Goal: Transaction & Acquisition: Purchase product/service

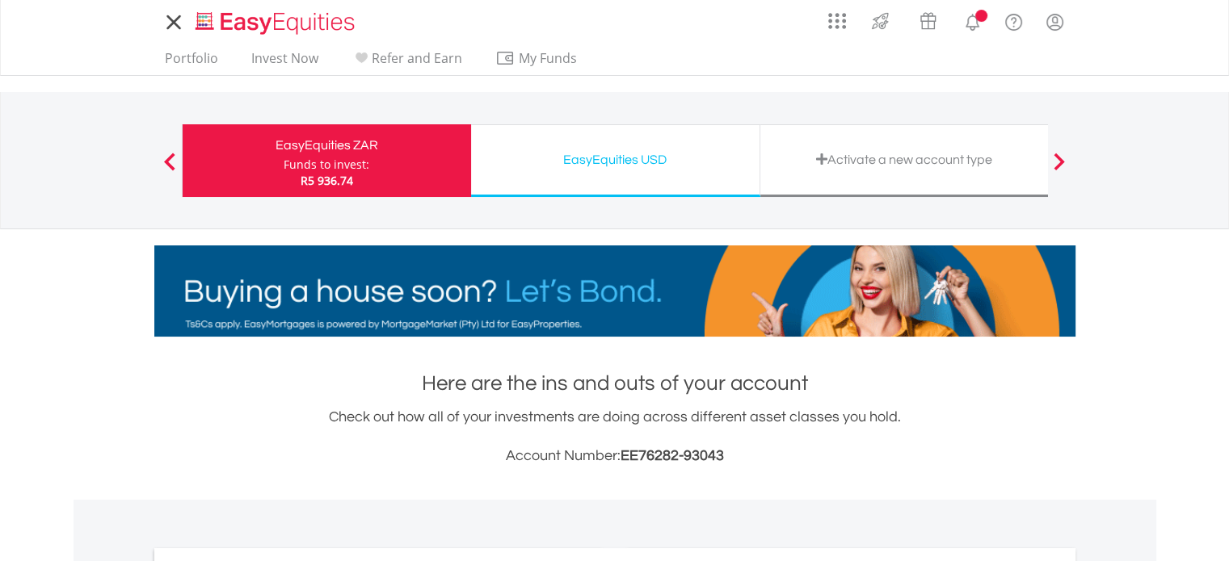
click at [628, 196] on div "EasyEquities USD Funds to invest: R5 936.74" at bounding box center [615, 160] width 289 height 73
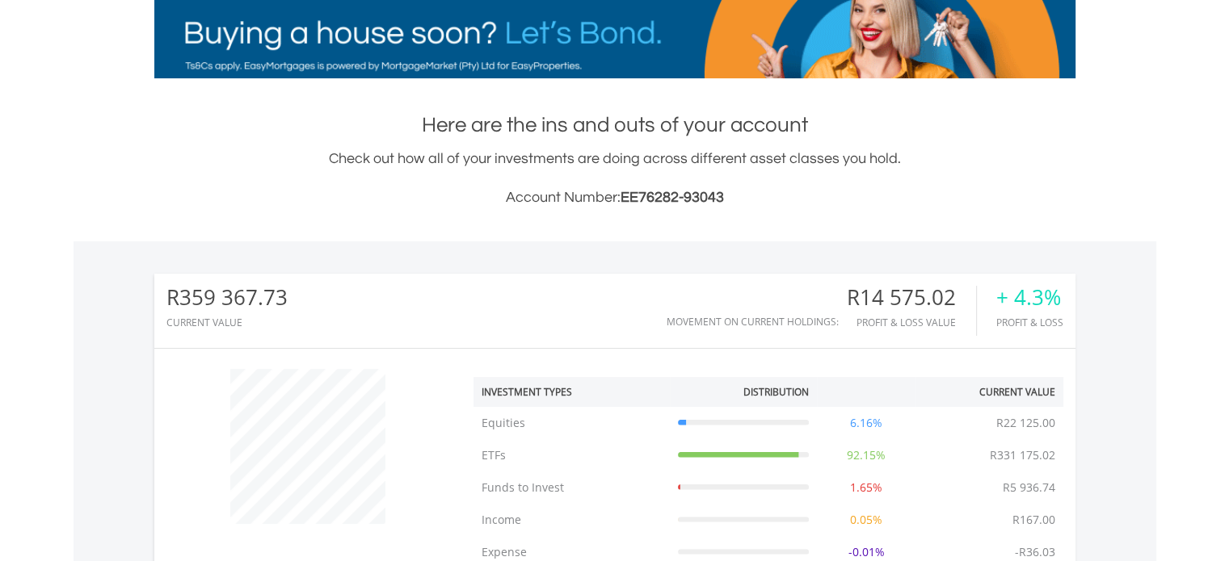
scroll to position [289, 0]
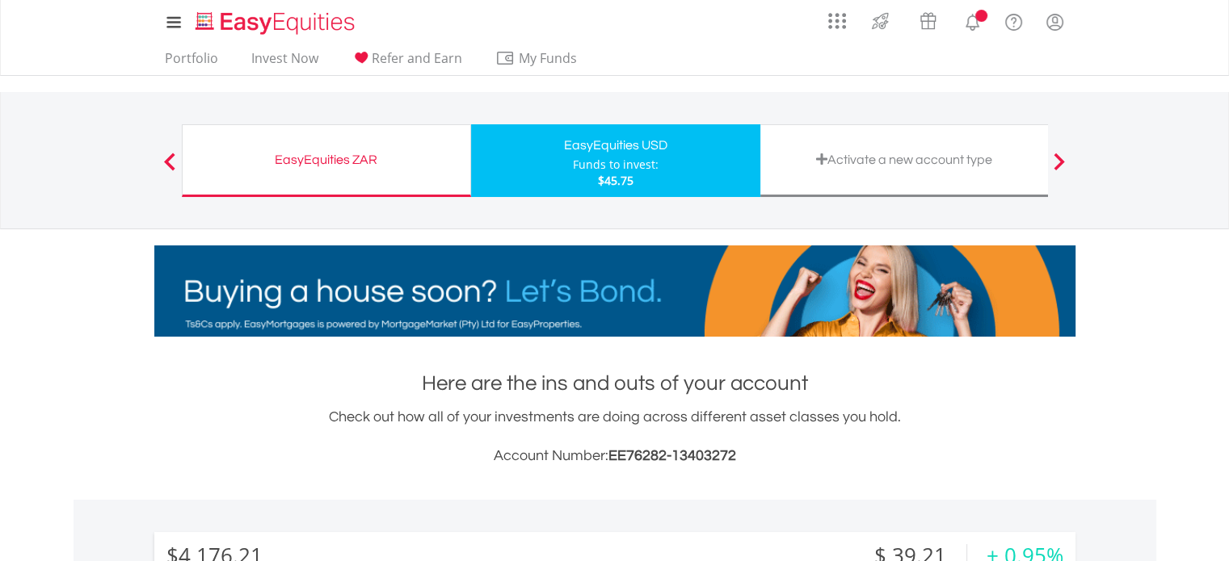
scroll to position [155, 307]
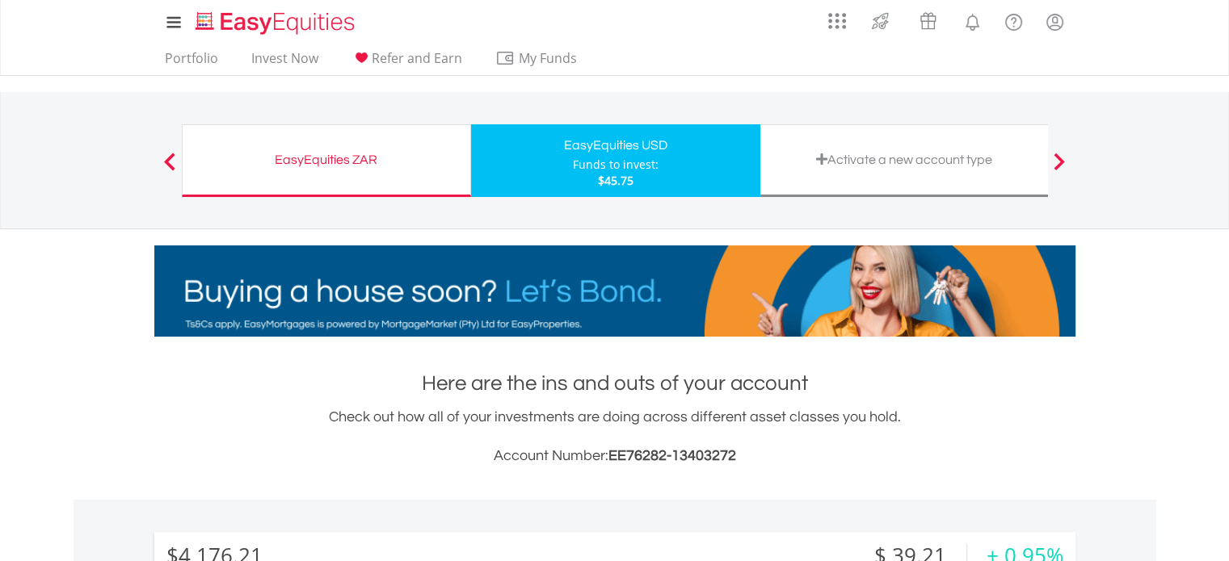
click at [307, 161] on div "EasyEquities ZAR" at bounding box center [326, 160] width 268 height 23
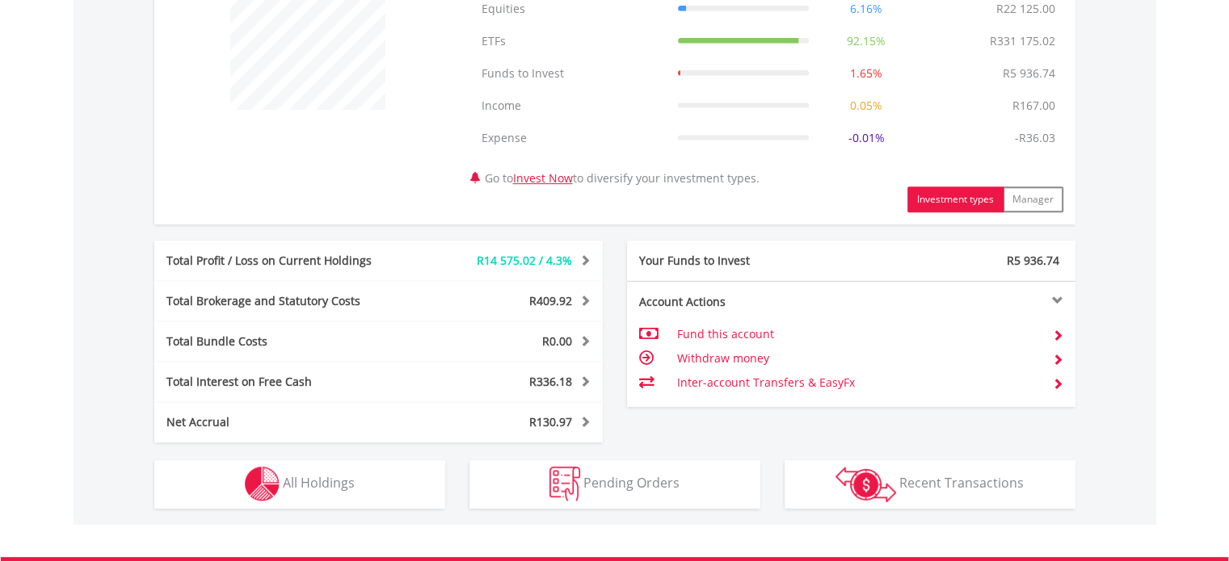
scroll to position [711, 0]
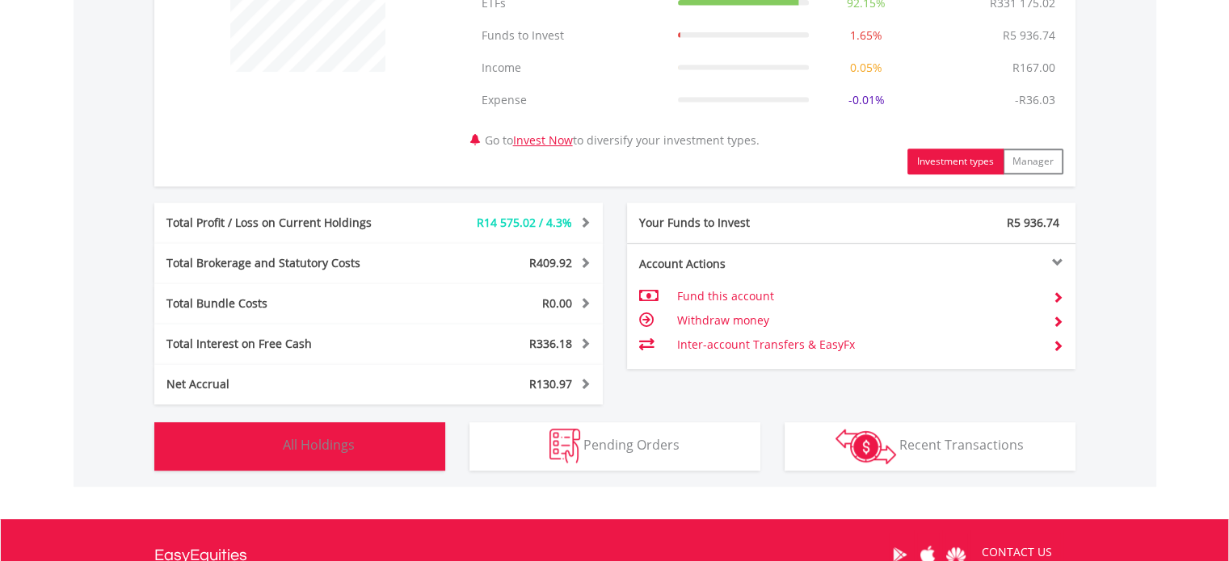
click at [359, 434] on button "Holdings All Holdings" at bounding box center [299, 447] width 291 height 48
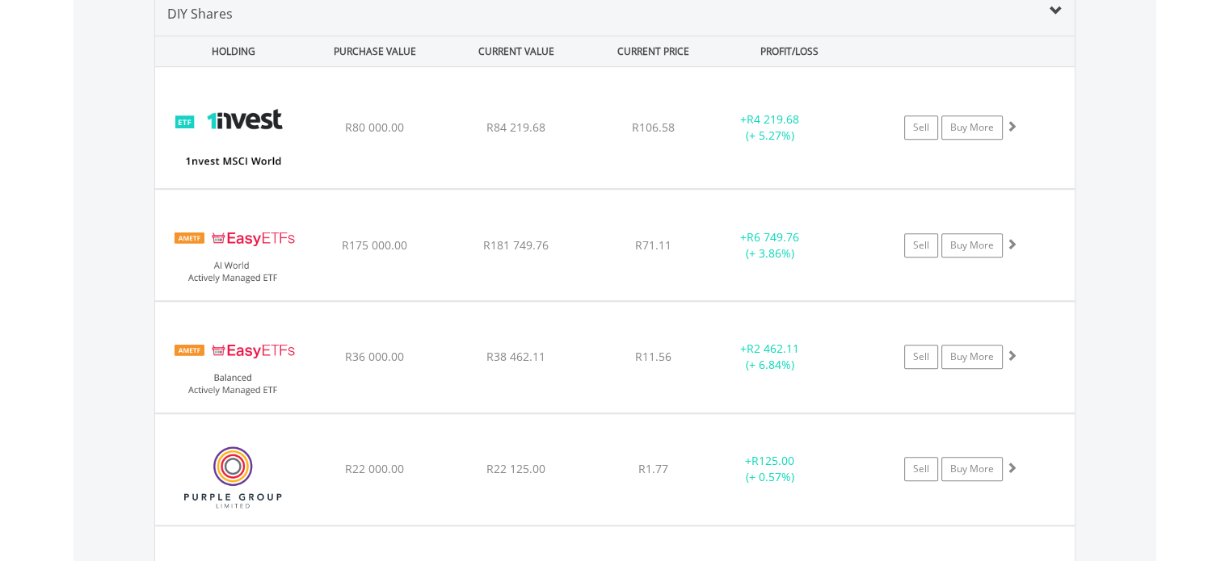
scroll to position [1238, 0]
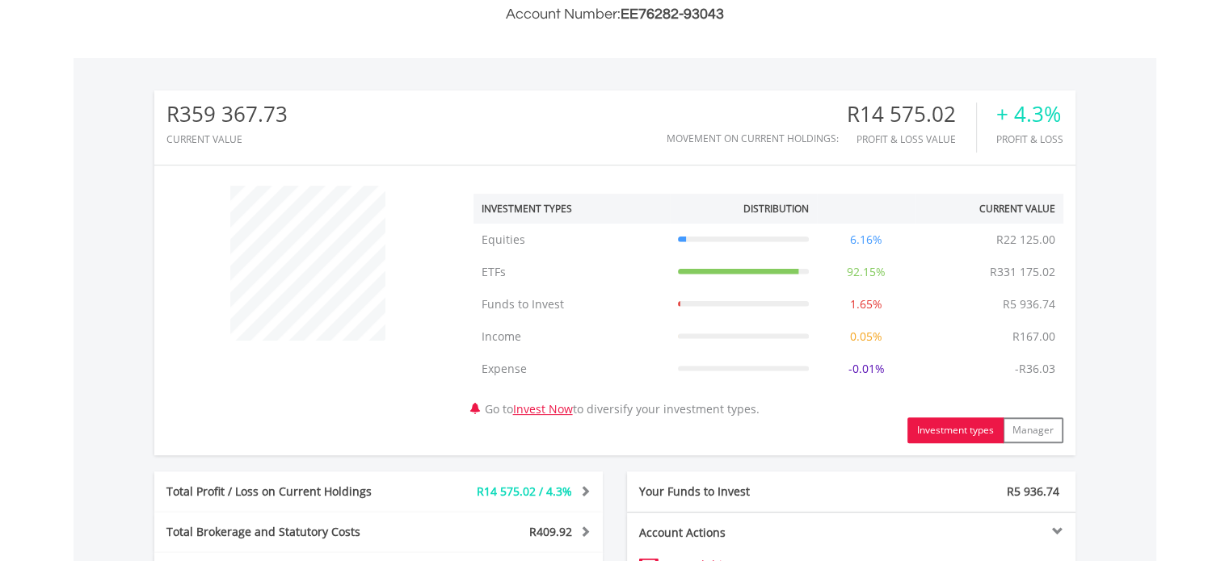
scroll to position [0, 0]
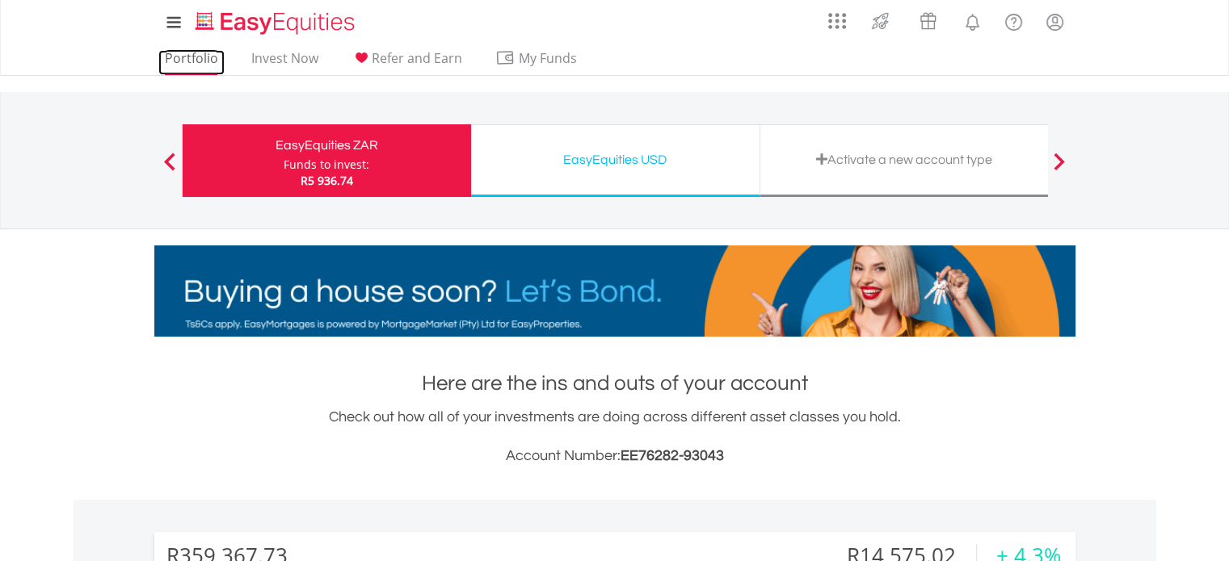
click at [197, 61] on link "Portfolio" at bounding box center [191, 62] width 66 height 25
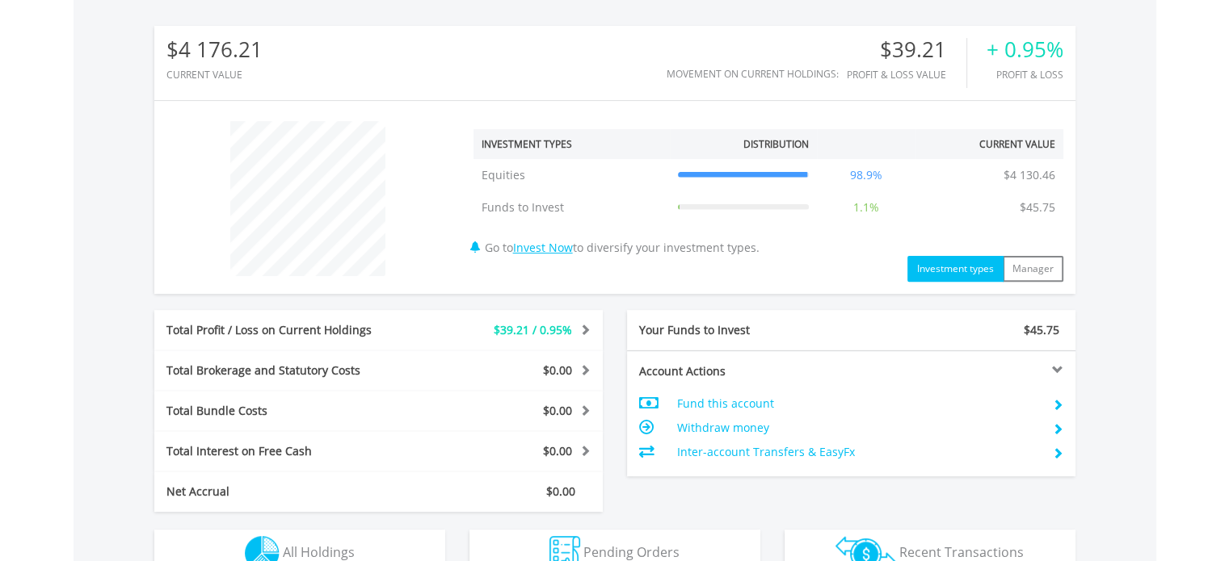
scroll to position [803, 0]
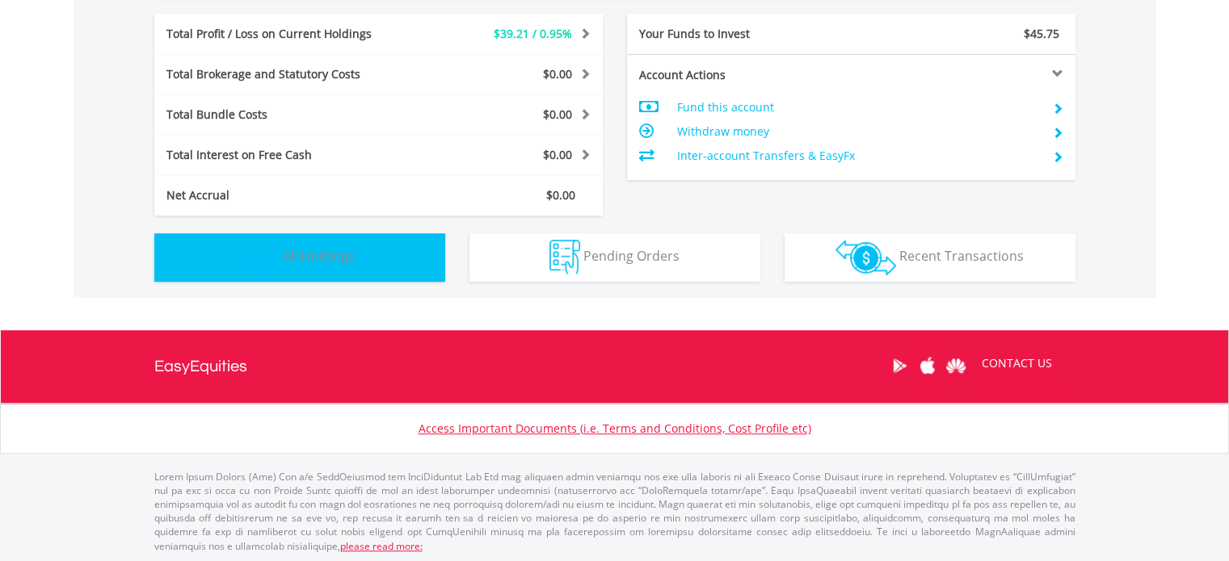
click at [351, 260] on span "All Holdings" at bounding box center [319, 256] width 72 height 18
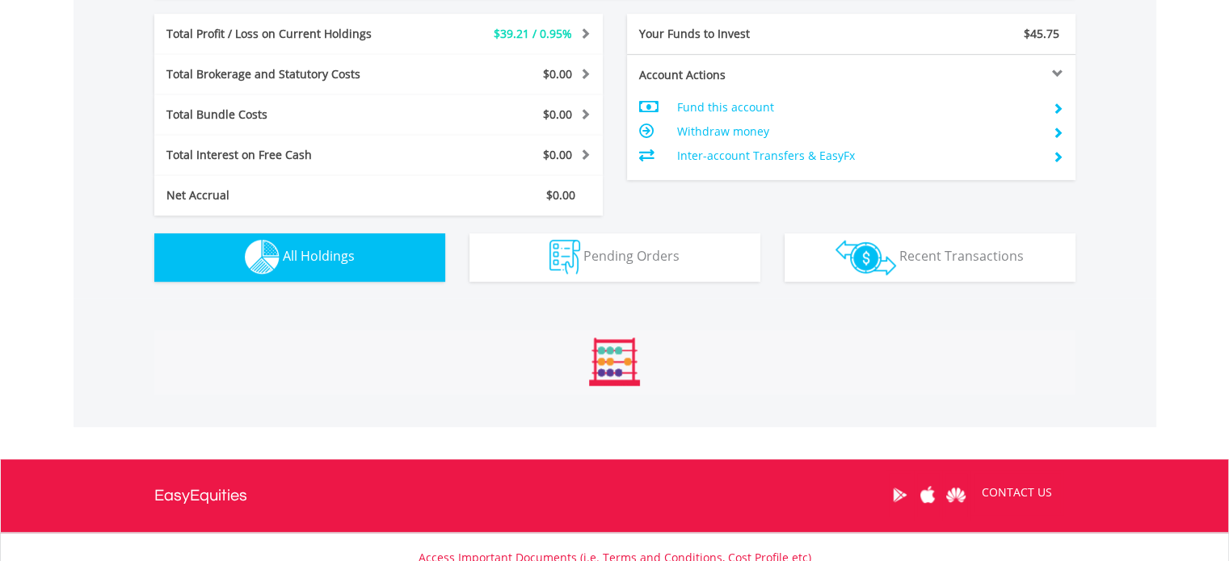
scroll to position [1132, 0]
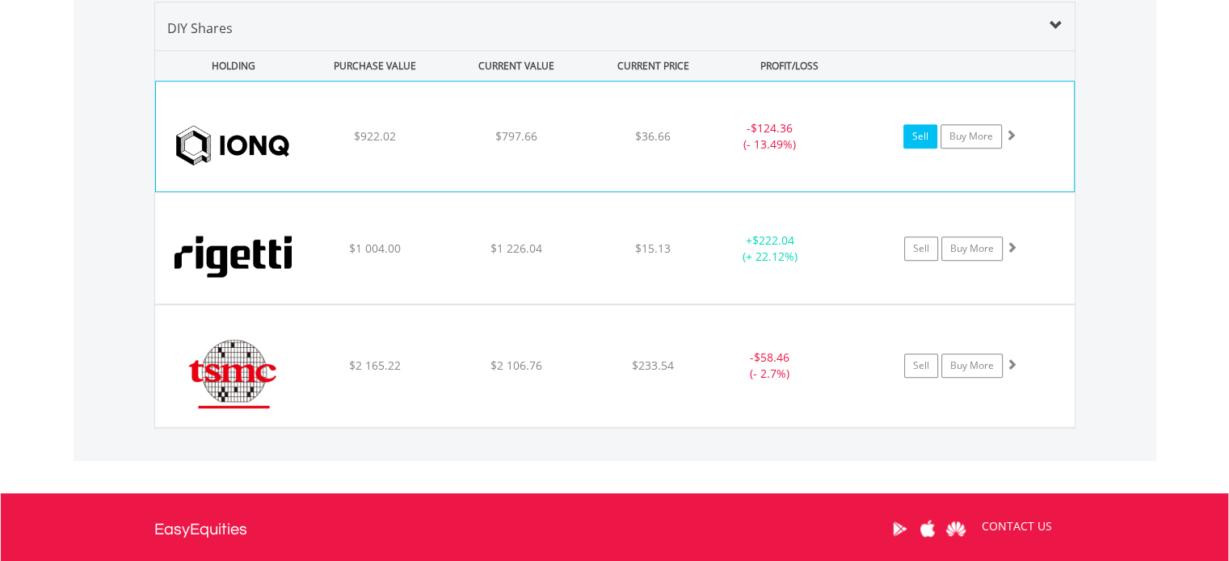
click at [916, 137] on link "Sell" at bounding box center [920, 136] width 34 height 24
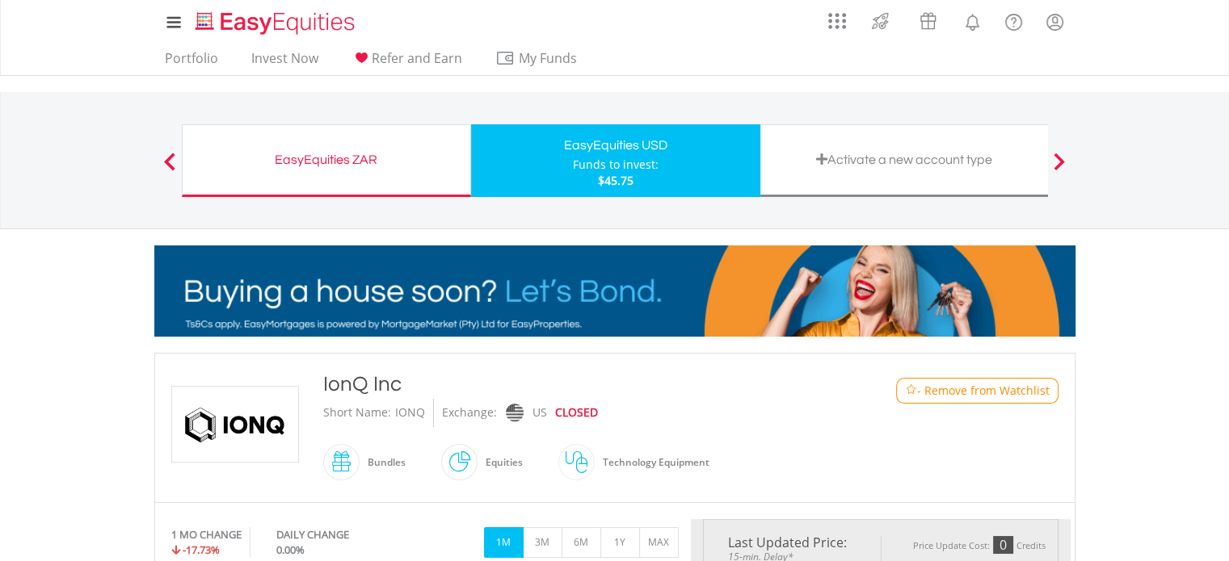
type input "******"
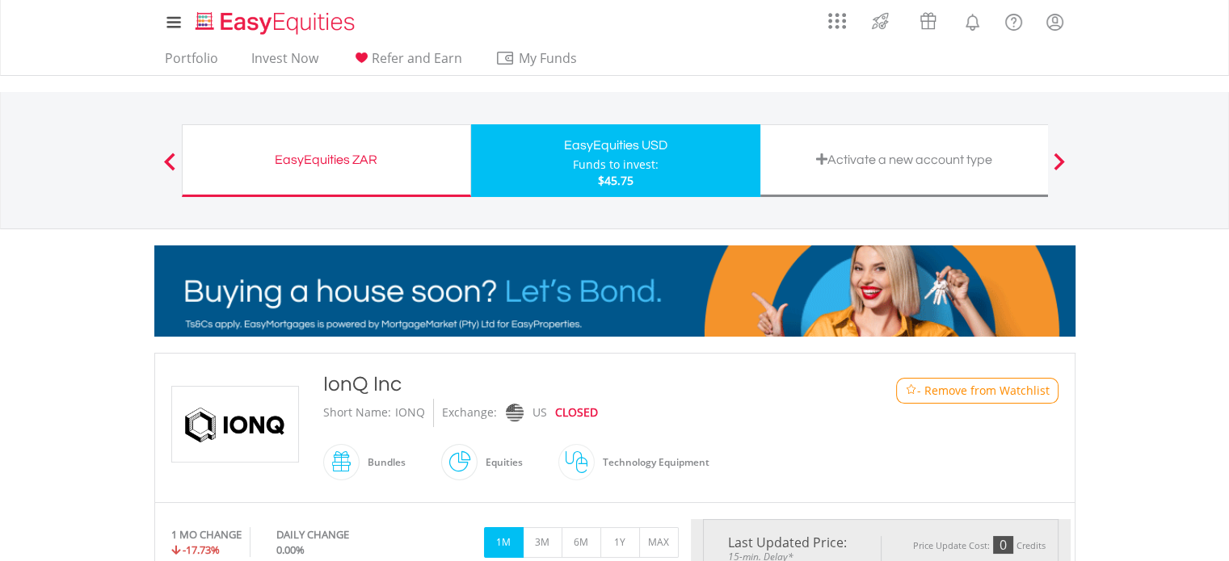
type input "******"
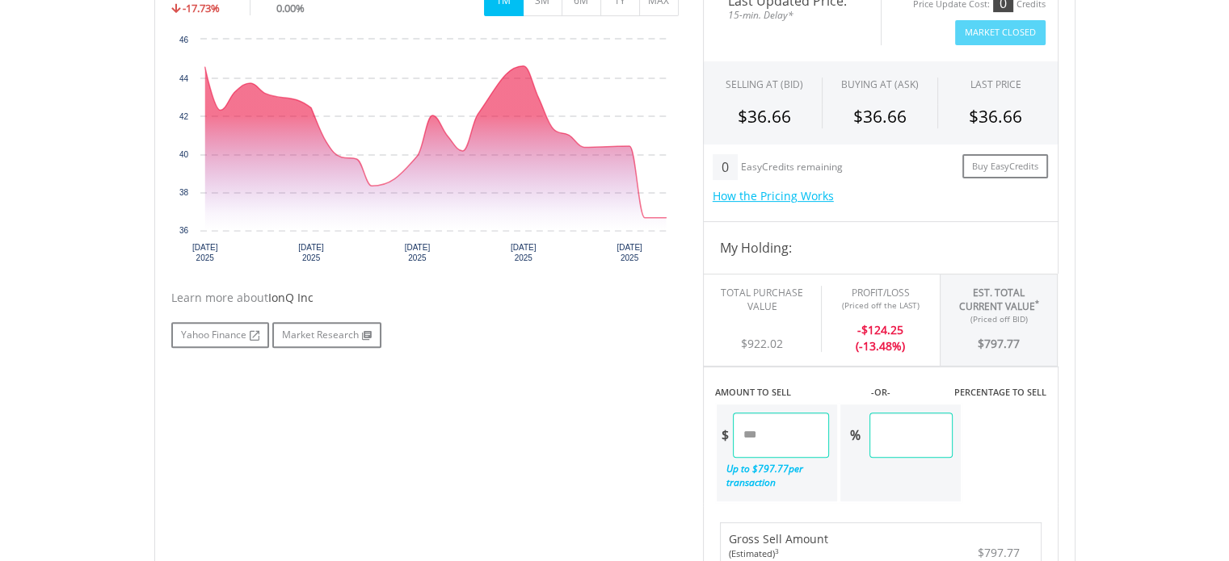
scroll to position [544, 0]
click at [1205, 243] on body "My Investments Invest Now New Listings Sell My Recurring Investments Pending Or…" at bounding box center [614, 452] width 1229 height 1992
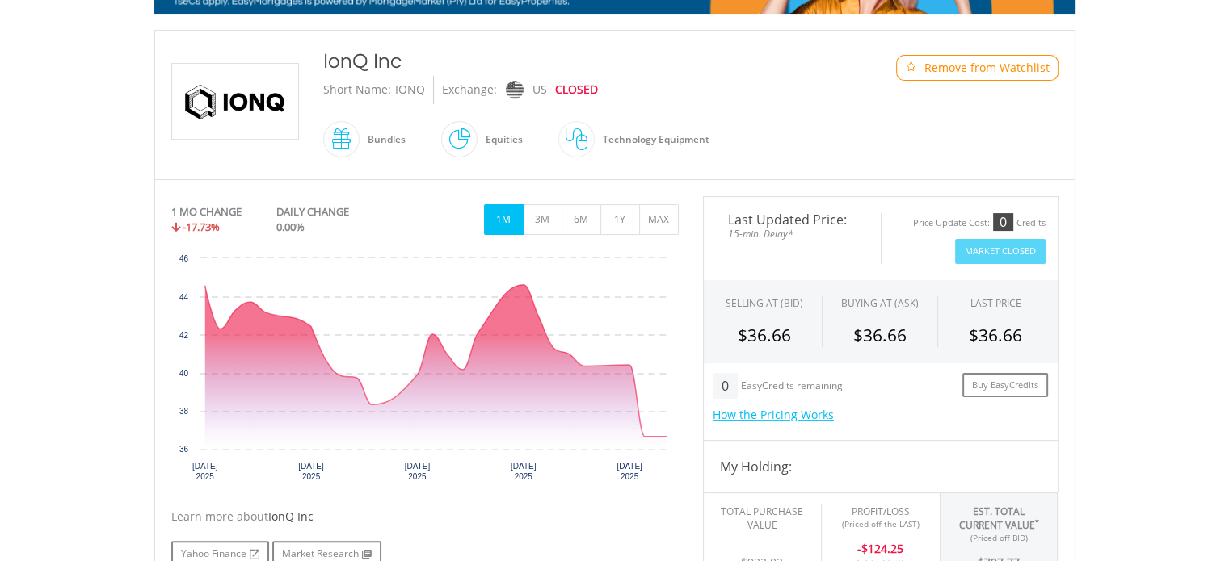
scroll to position [321, 0]
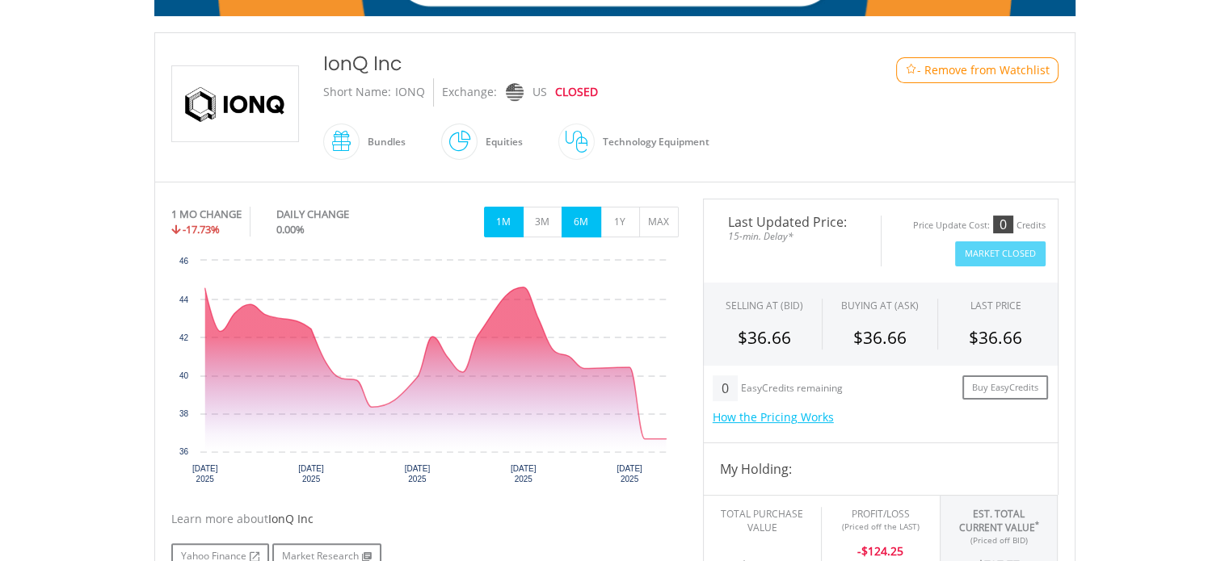
click at [589, 225] on button "6M" at bounding box center [581, 222] width 40 height 31
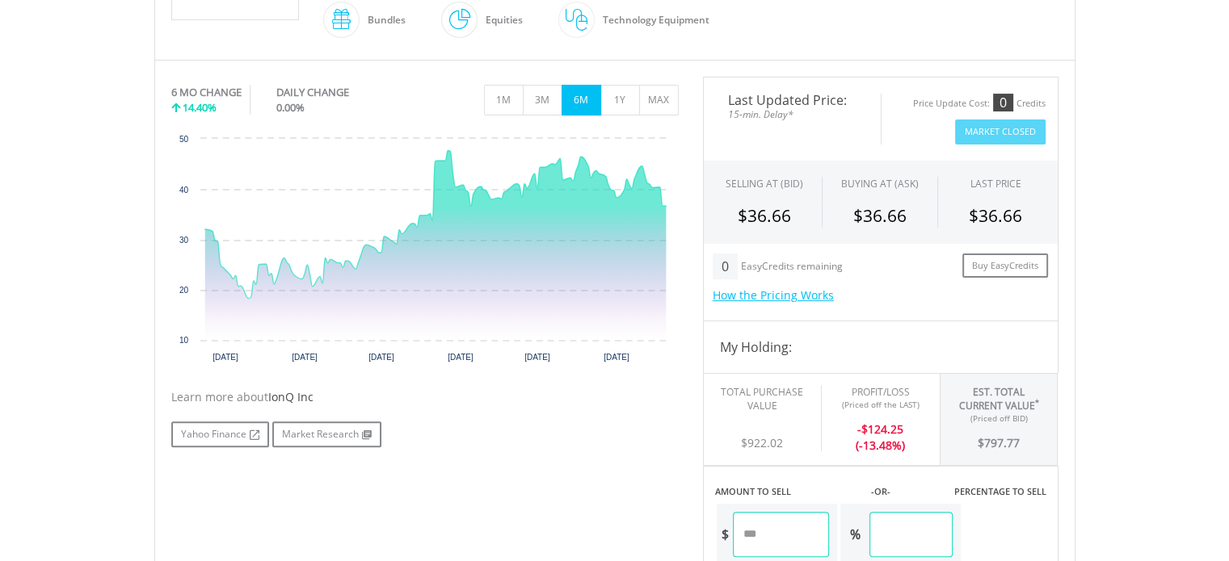
scroll to position [444, 0]
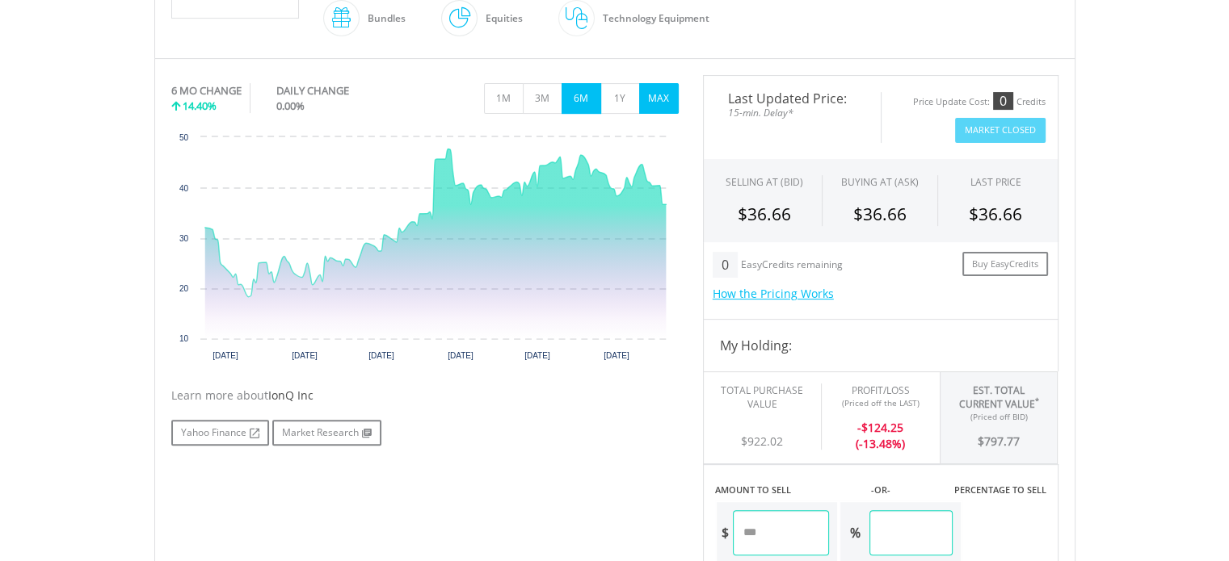
click at [661, 98] on button "MAX" at bounding box center [659, 98] width 40 height 31
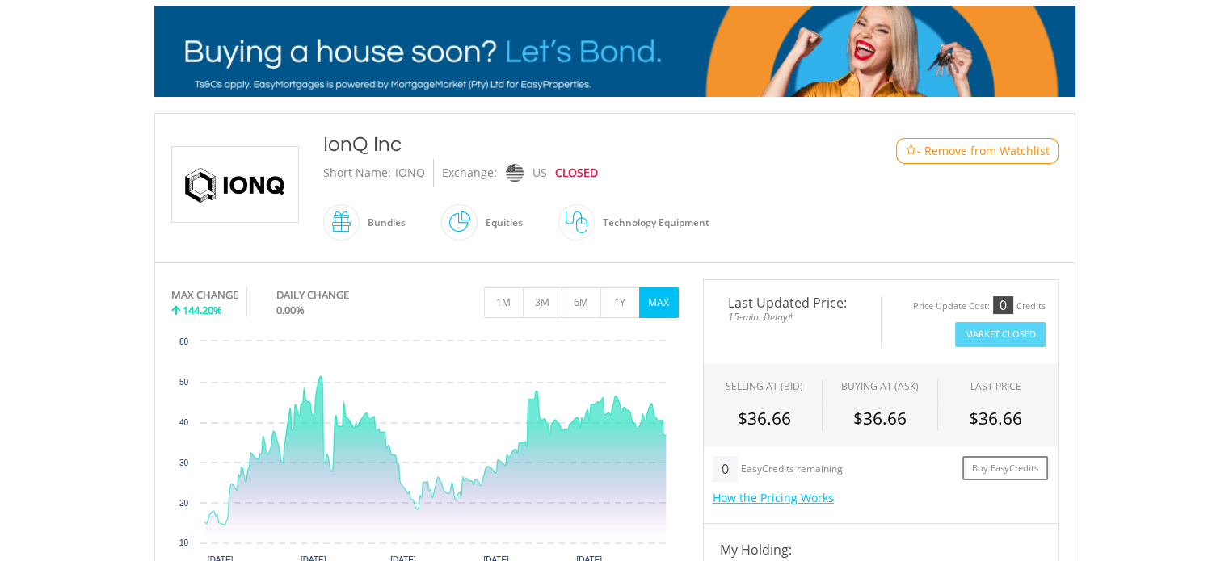
scroll to position [0, 0]
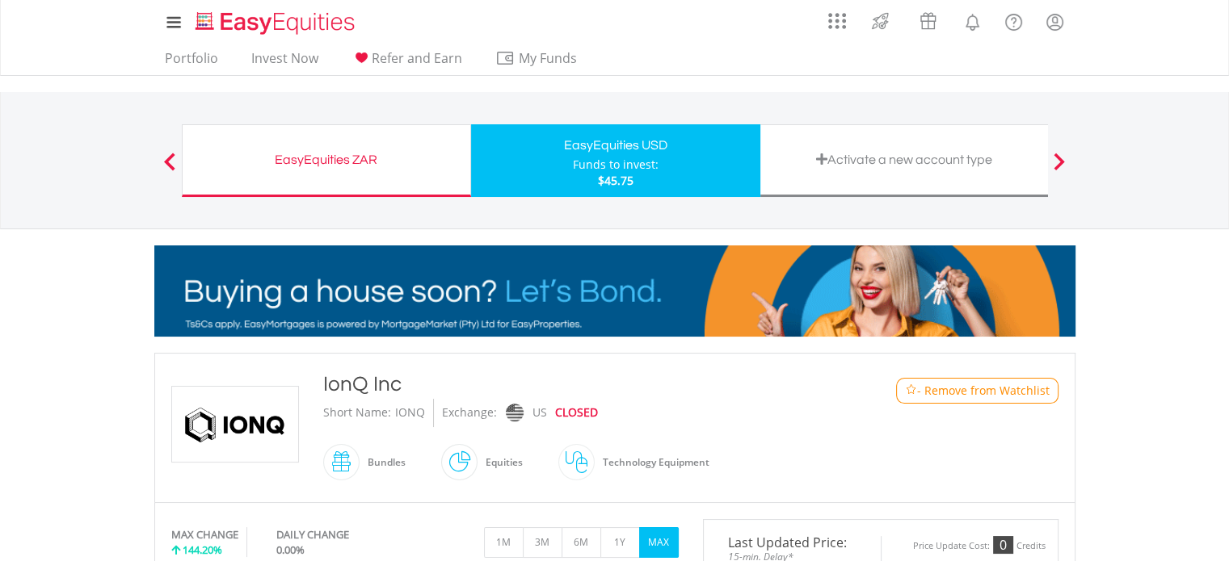
click at [107, 50] on nav "My Investments Invest Now New Listings Sell My Recurring Investments Pending Or…" at bounding box center [614, 38] width 1229 height 76
click at [184, 57] on link "Portfolio" at bounding box center [191, 62] width 66 height 25
